Goal: Use online tool/utility: Utilize a website feature to perform a specific function

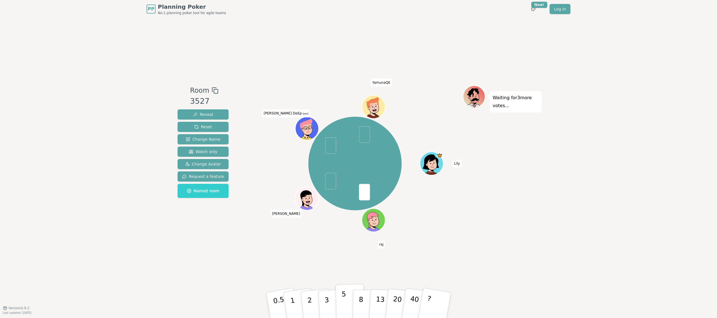
click at [346, 299] on button "5" at bounding box center [350, 305] width 29 height 43
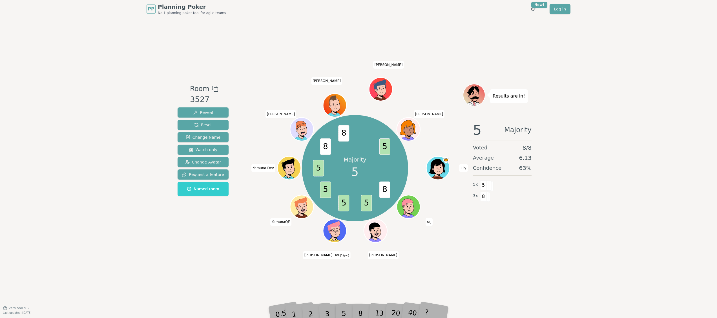
click at [562, 265] on div "PP Planning Poker No.1 planning poker tool for agile teams Toggle theme New! Lo…" at bounding box center [358, 159] width 717 height 318
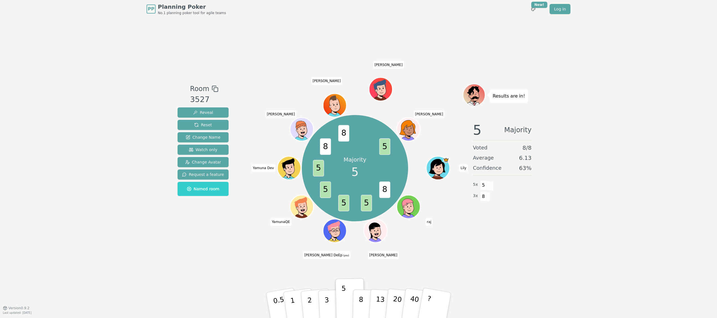
click at [429, 248] on div "Room 3527 Reveal Reset Change Name Watch only Change Avatar Request a feature N…" at bounding box center [358, 163] width 366 height 290
click at [558, 10] on link "Log in" at bounding box center [560, 9] width 21 height 10
click at [365, 302] on button "8" at bounding box center [367, 305] width 29 height 43
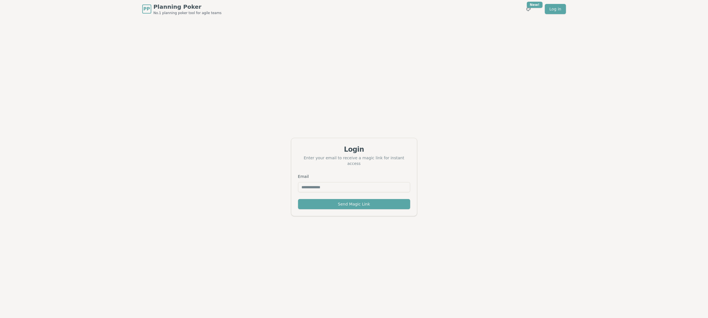
click at [209, 105] on div "Login Enter your email to receive a magic link for instant access Email Send Ma…" at bounding box center [354, 177] width 708 height 318
